Goal: Task Accomplishment & Management: Manage account settings

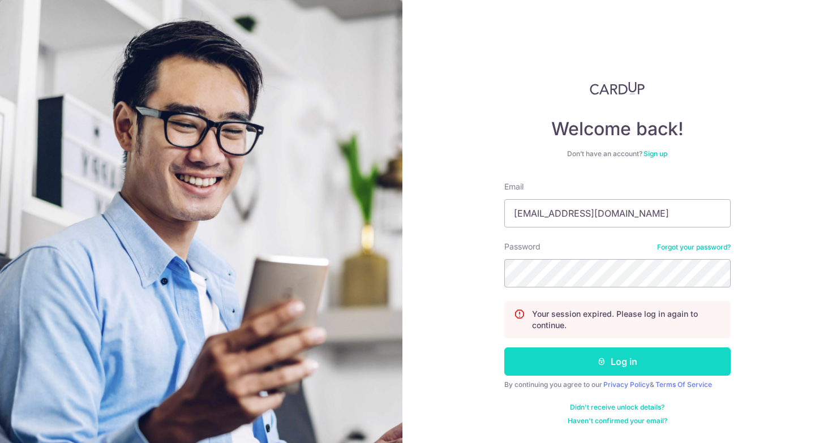
click at [642, 354] on button "Log in" at bounding box center [617, 362] width 226 height 28
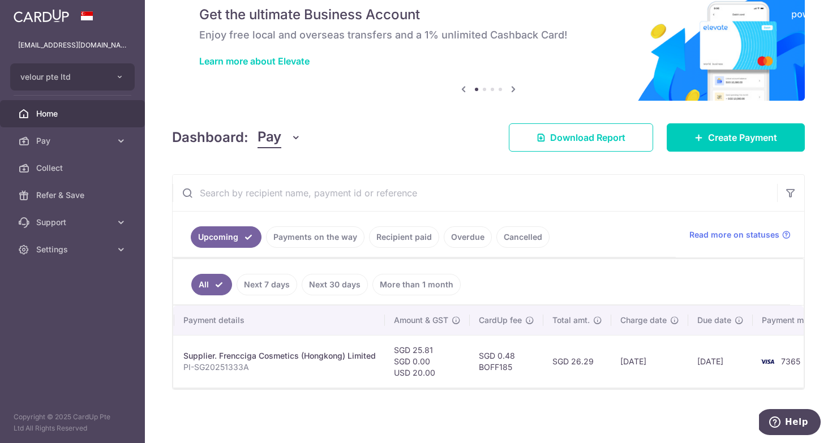
scroll to position [0, 175]
